Goal: Obtain resource: Obtain resource

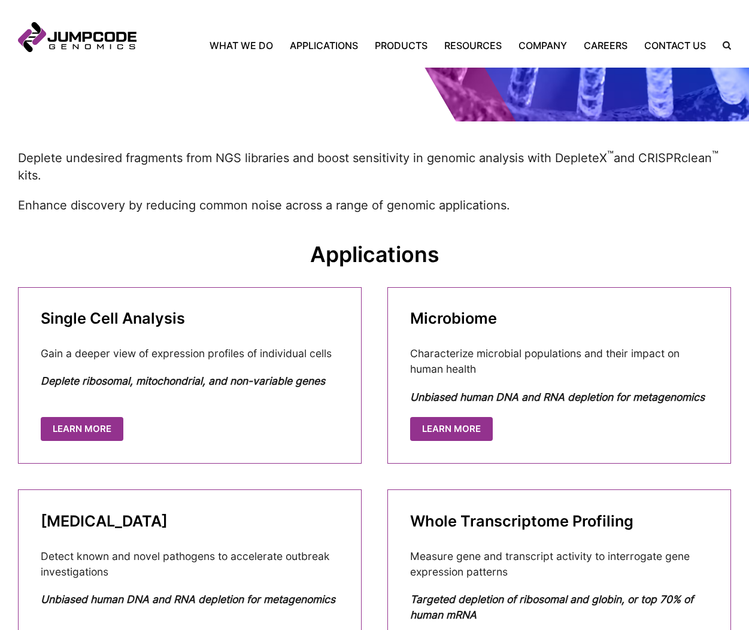
scroll to position [320, 0]
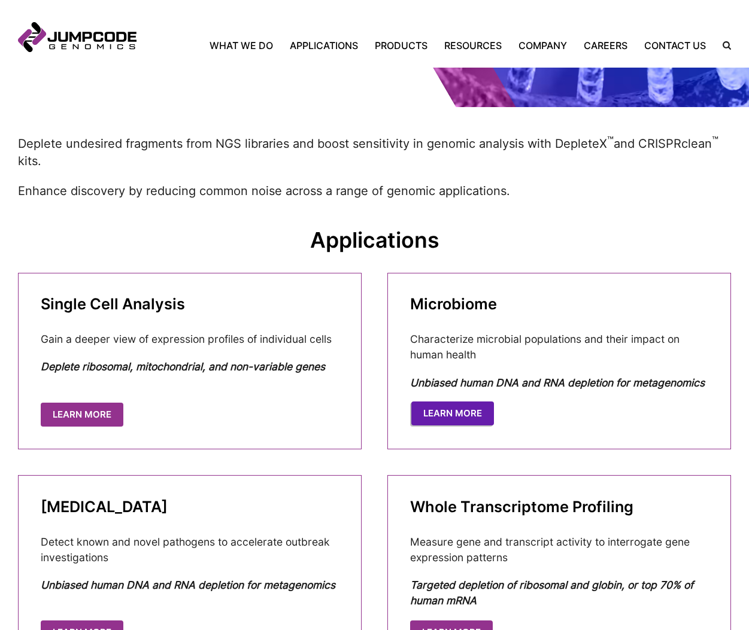
click at [433, 420] on link "Learn More" at bounding box center [452, 414] width 83 height 25
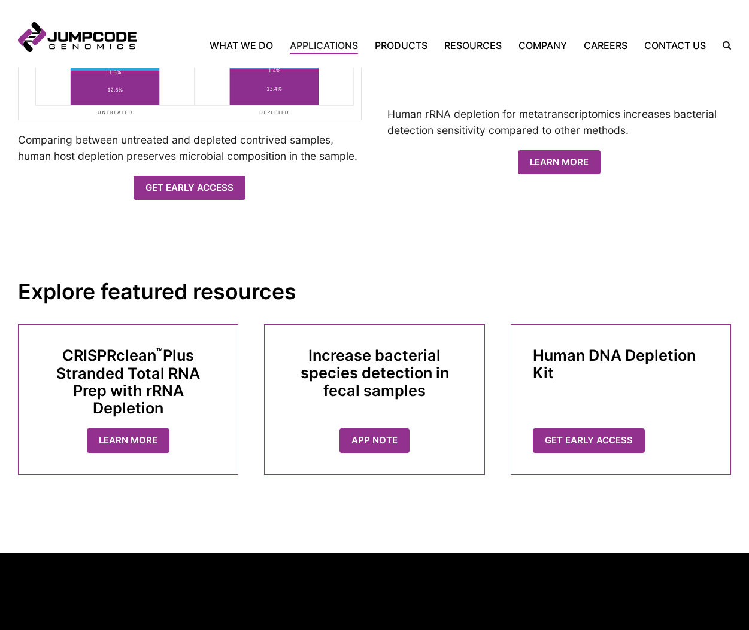
scroll to position [1101, 0]
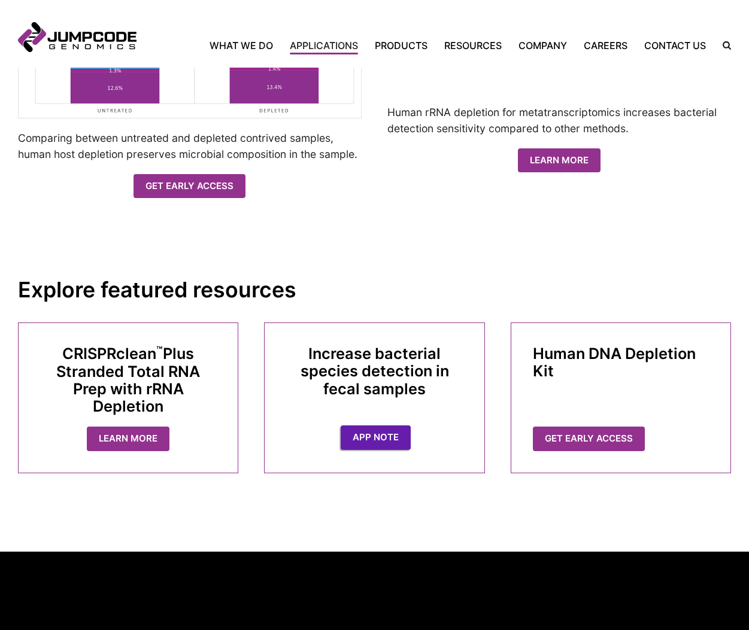
click at [392, 442] on link "App Note" at bounding box center [376, 437] width 70 height 25
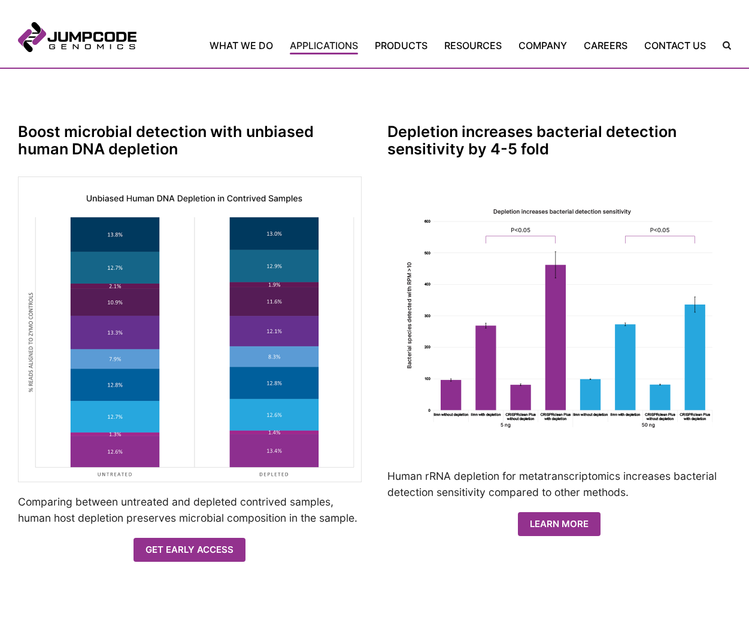
scroll to position [733, 0]
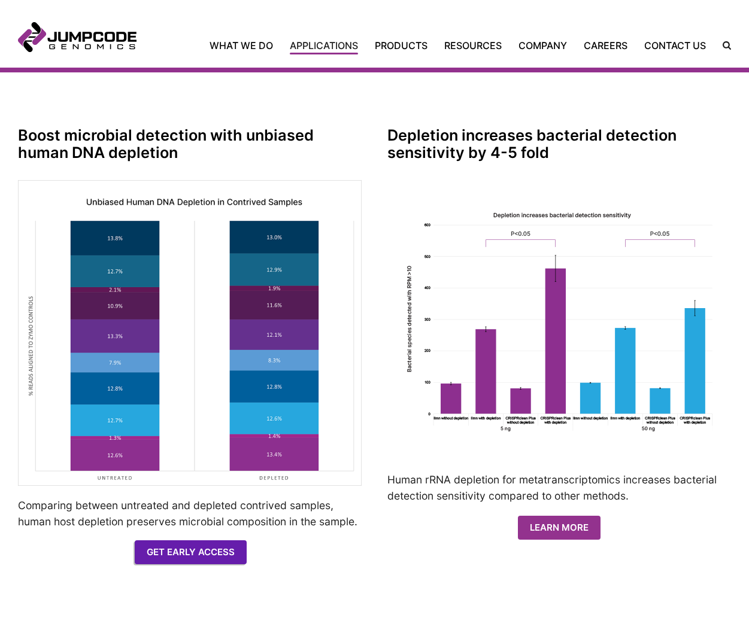
click at [200, 540] on link "Get Early Access" at bounding box center [191, 552] width 112 height 25
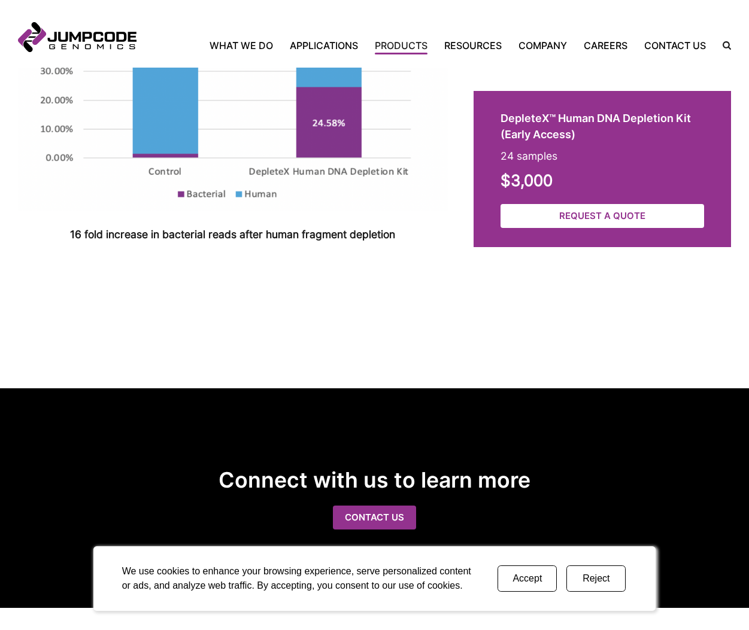
scroll to position [1694, 0]
